Goal: Information Seeking & Learning: Learn about a topic

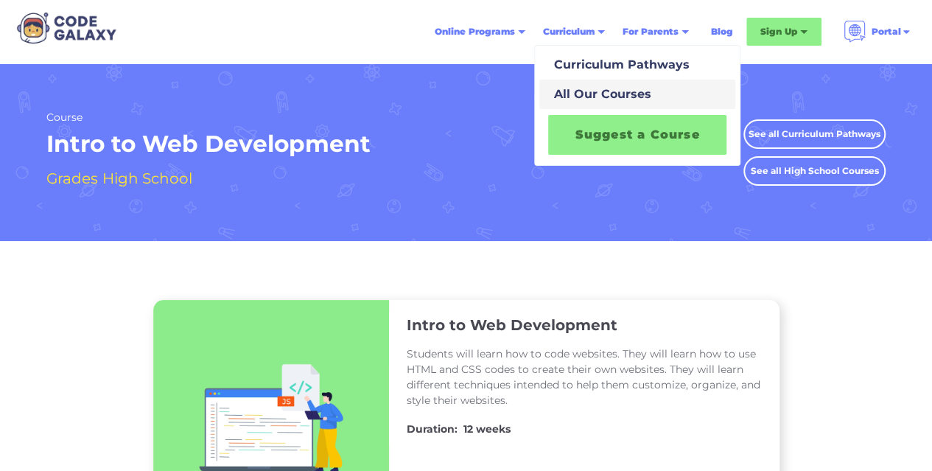
click at [607, 94] on div "All Our Courses" at bounding box center [599, 95] width 103 height 18
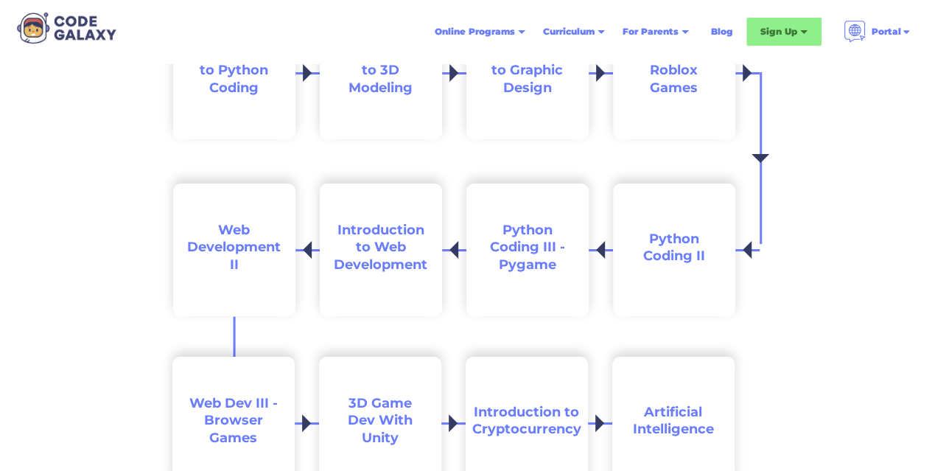
scroll to position [2722, 0]
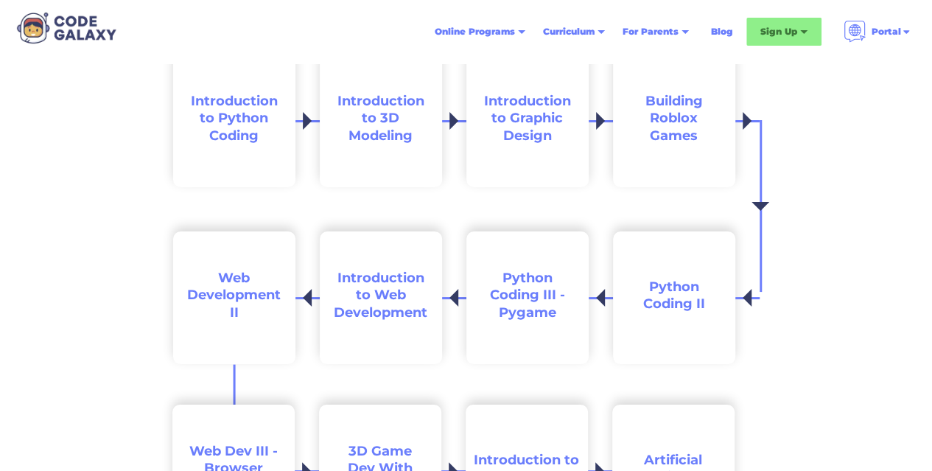
click at [513, 312] on span "Python Coding III - Pygame" at bounding box center [527, 295] width 75 height 51
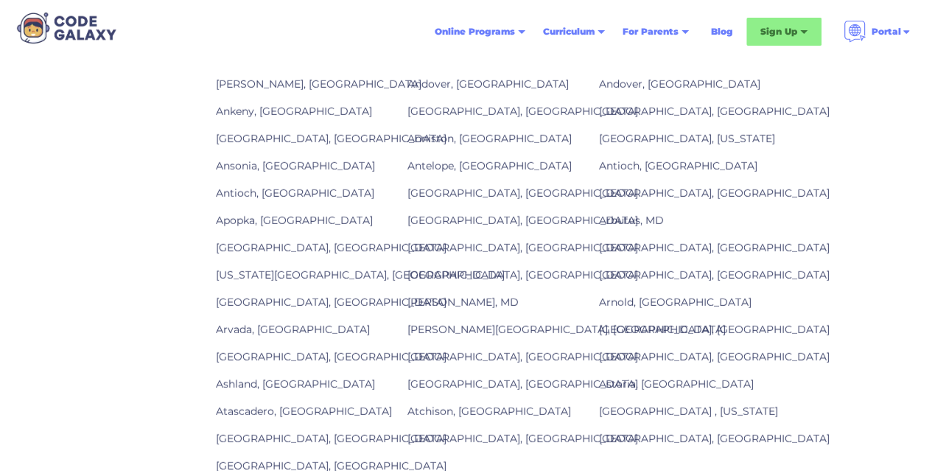
scroll to position [339, 0]
